Goal: Transaction & Acquisition: Obtain resource

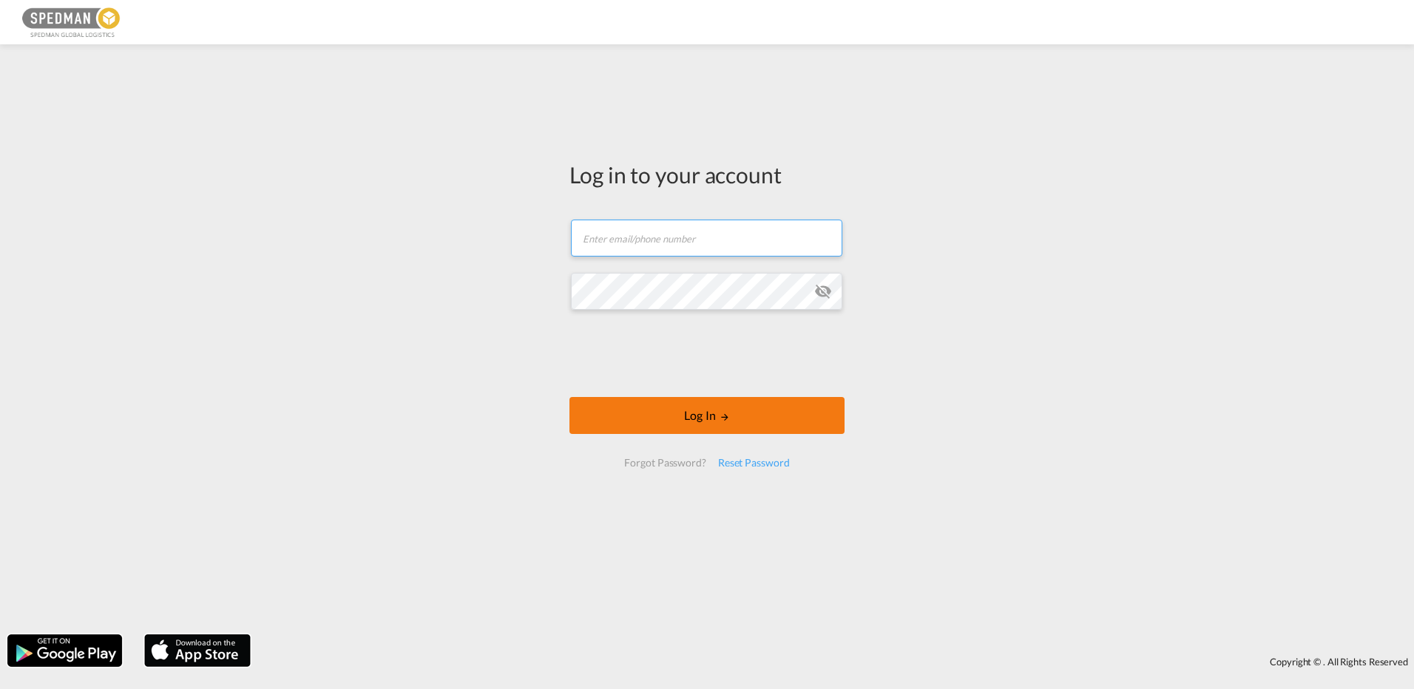
type input "[EMAIL_ADDRESS][DOMAIN_NAME]"
click at [687, 421] on button "Log In" at bounding box center [706, 415] width 275 height 37
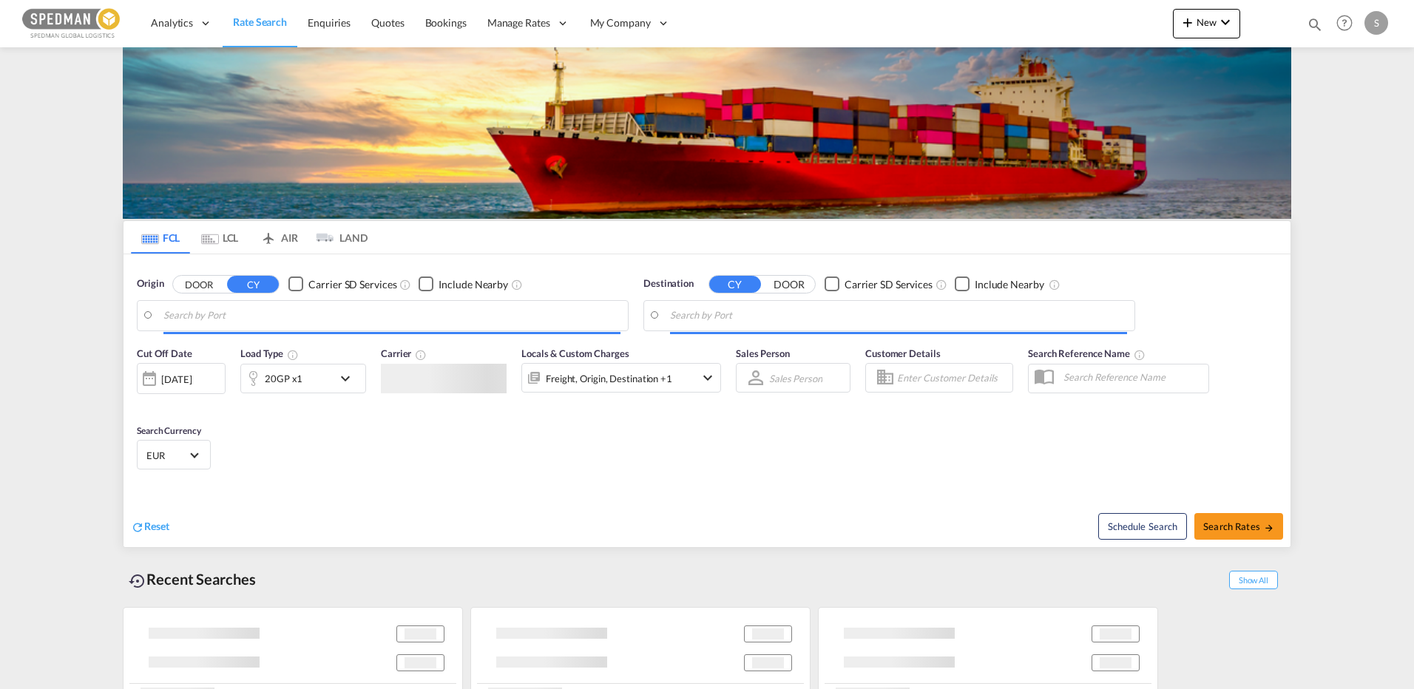
type input "[GEOGRAPHIC_DATA], DKFRC"
type input "[GEOGRAPHIC_DATA], [GEOGRAPHIC_DATA]"
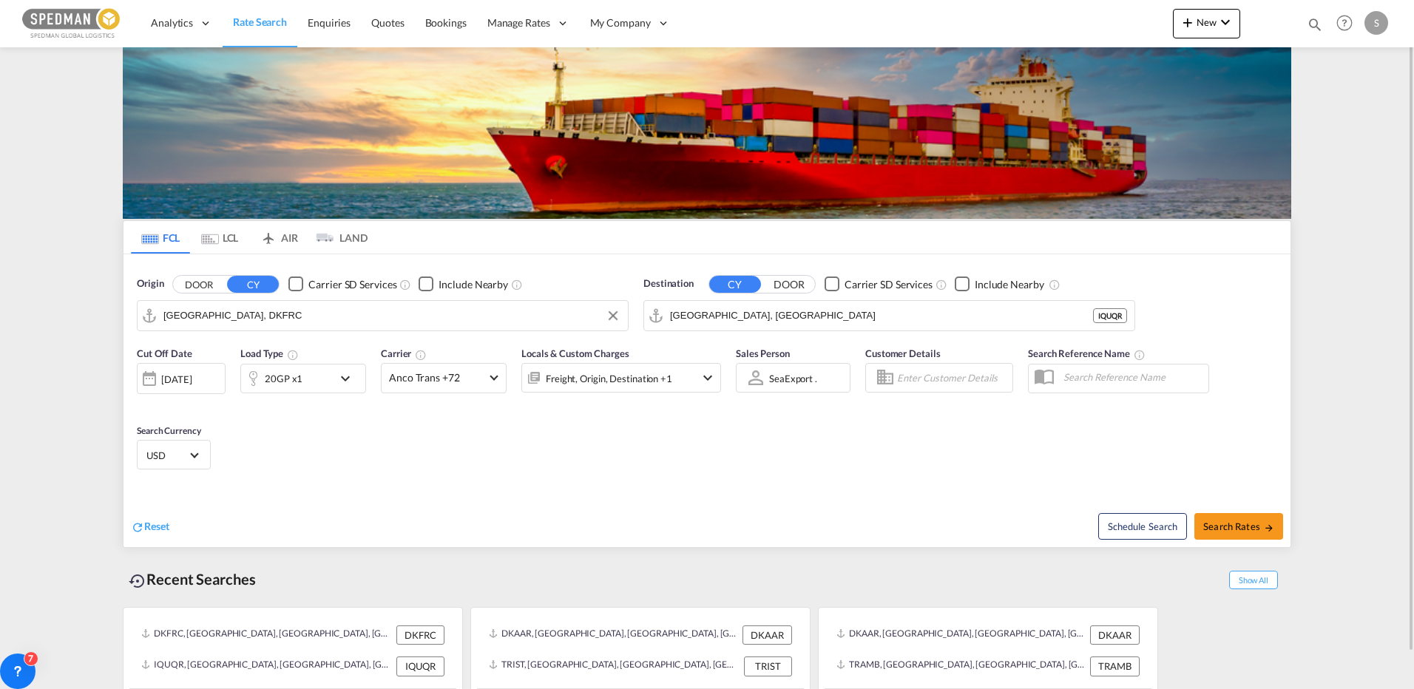
click at [265, 322] on input "[GEOGRAPHIC_DATA], DKFRC" at bounding box center [391, 316] width 457 height 22
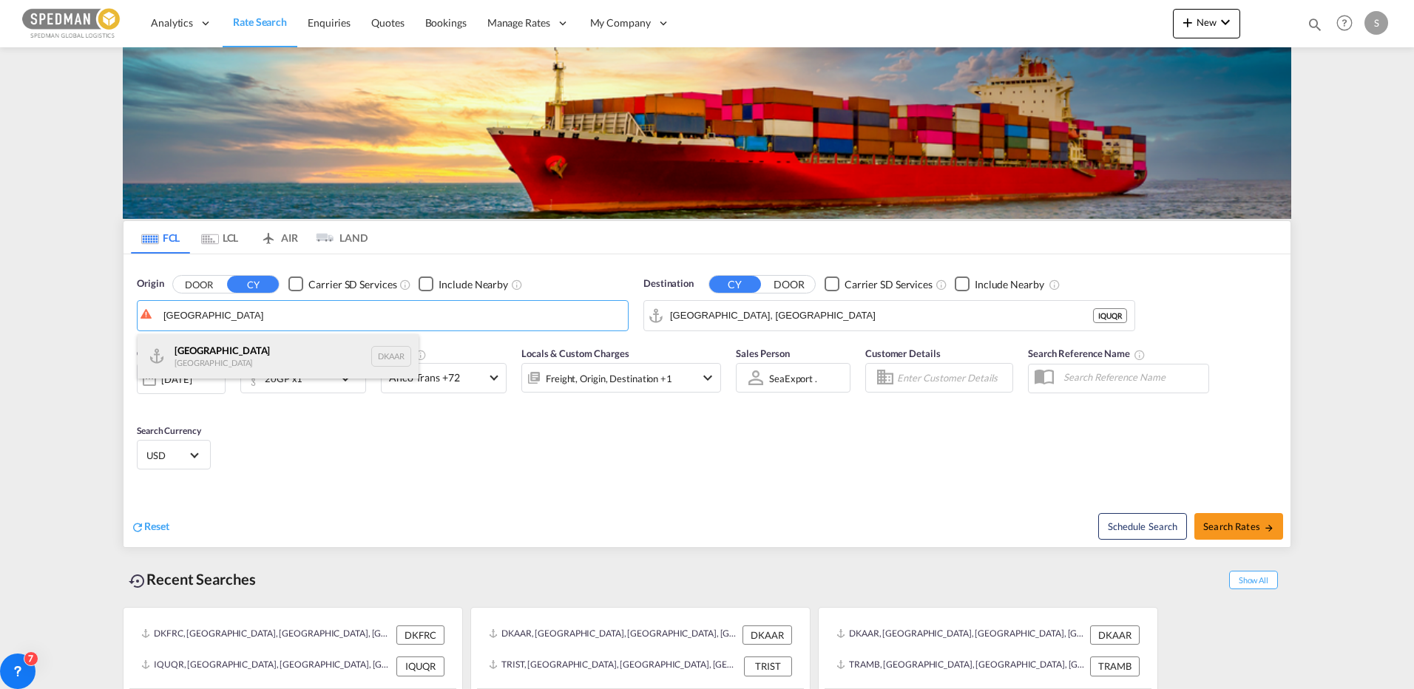
click at [214, 351] on div "Aarhus [GEOGRAPHIC_DATA] DKAAR" at bounding box center [278, 356] width 281 height 44
type input "[GEOGRAPHIC_DATA], [GEOGRAPHIC_DATA]"
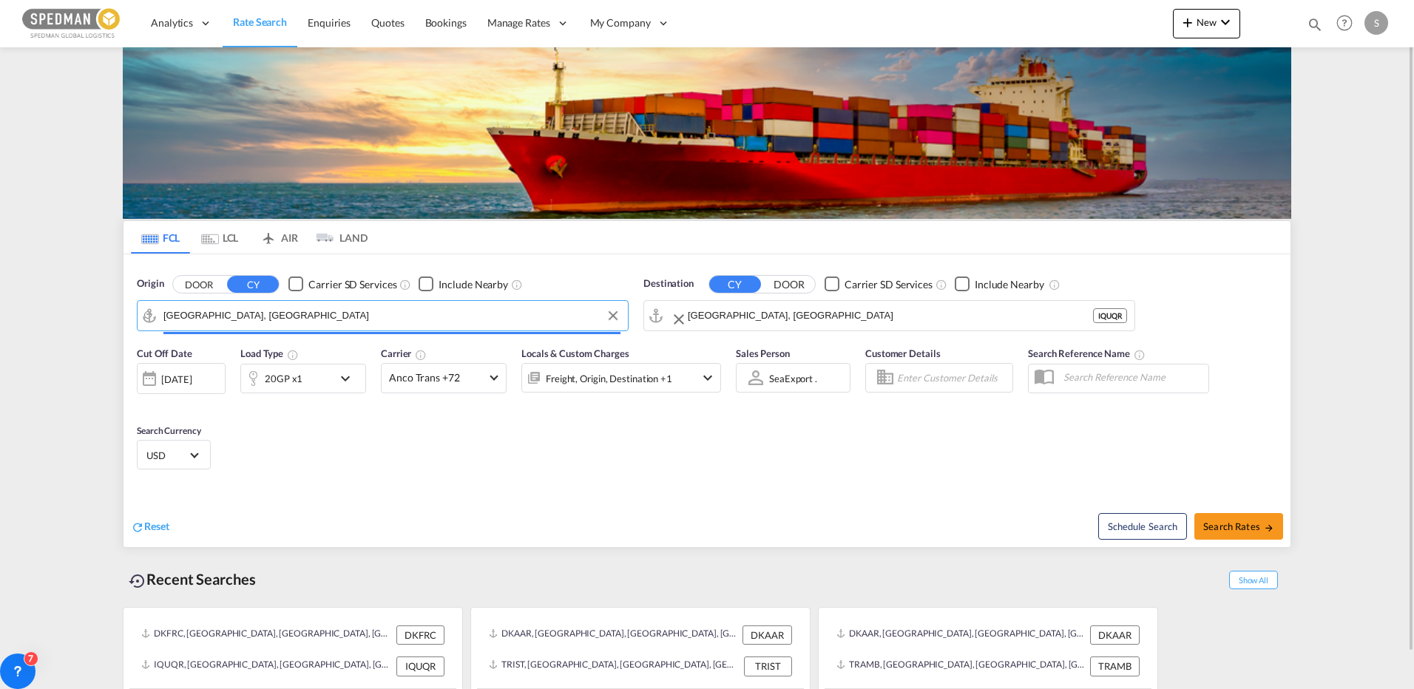
click at [787, 310] on input "[GEOGRAPHIC_DATA], [GEOGRAPHIC_DATA]" at bounding box center [890, 316] width 405 height 22
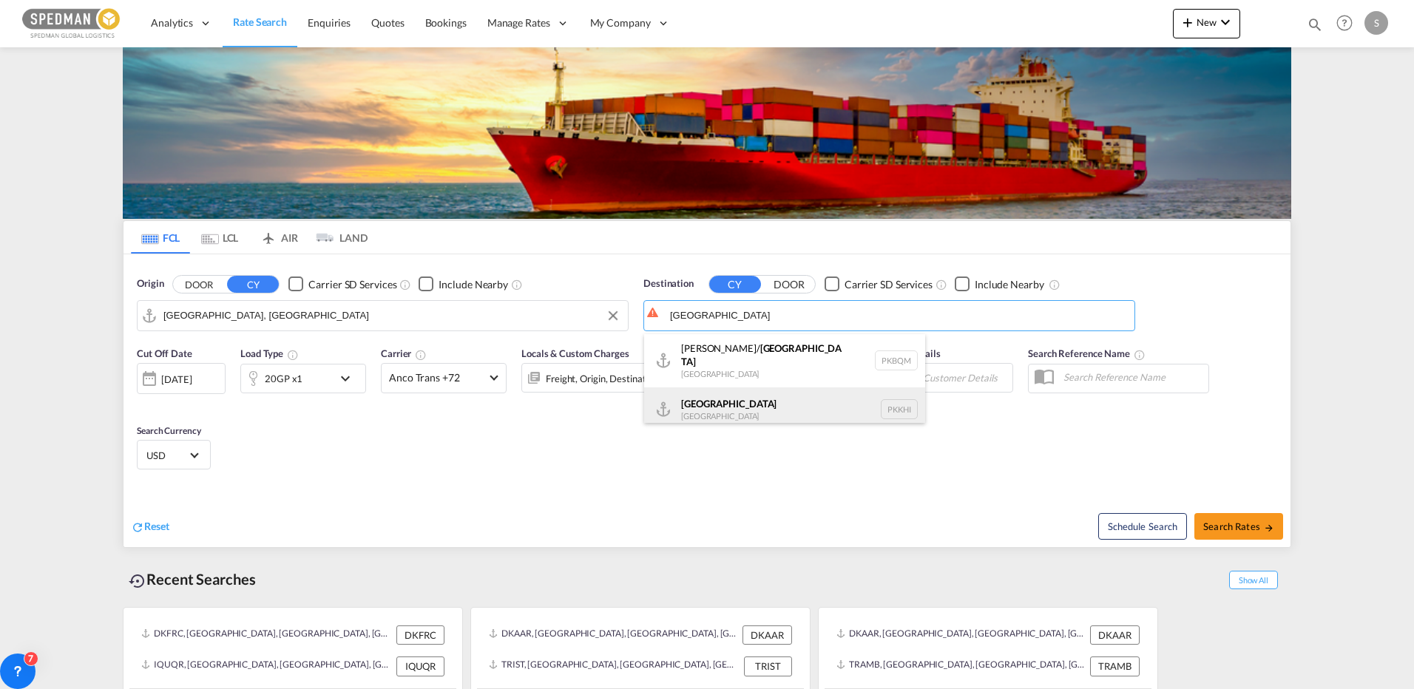
click at [719, 391] on div "Karachi [GEOGRAPHIC_DATA] PKKHI" at bounding box center [784, 409] width 281 height 44
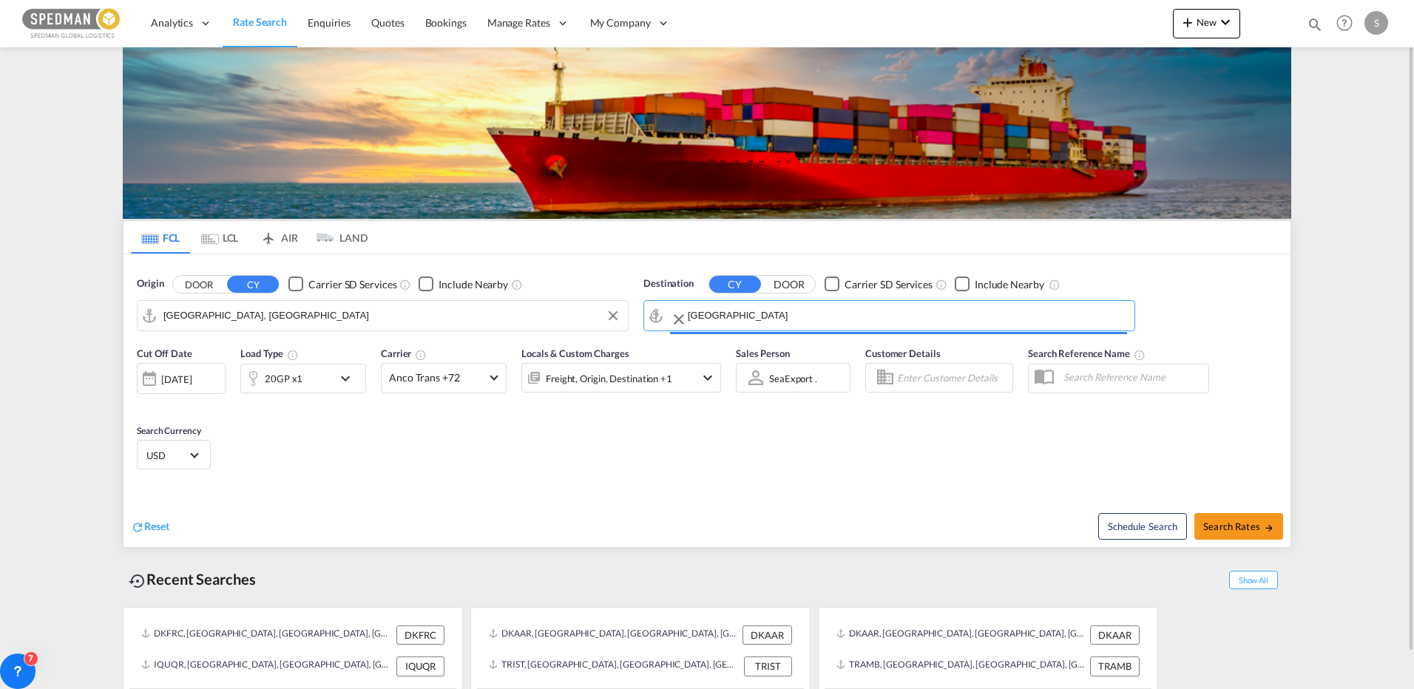
type input "[GEOGRAPHIC_DATA], PKKHI"
click at [1265, 528] on md-icon "icon-arrow-right" at bounding box center [1269, 528] width 10 height 10
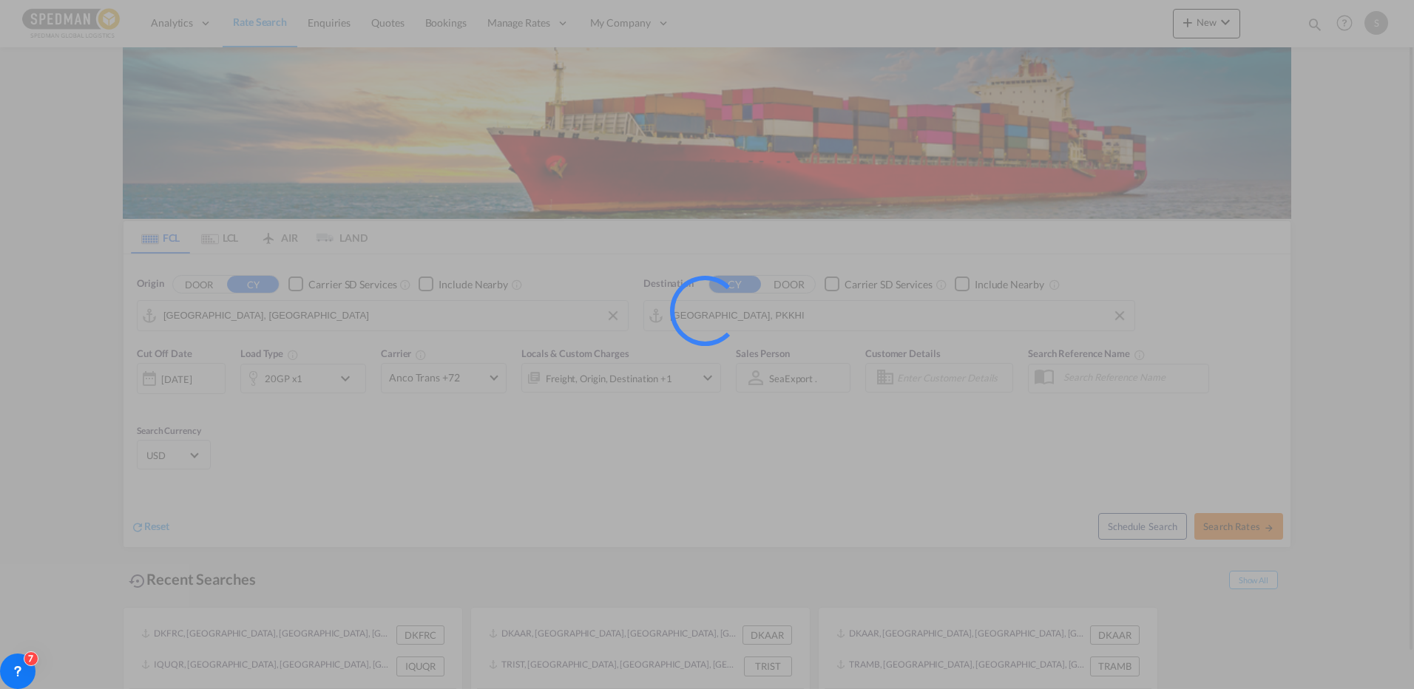
type input "DKAAR to PKKHI / [DATE]"
